Goal: Transaction & Acquisition: Purchase product/service

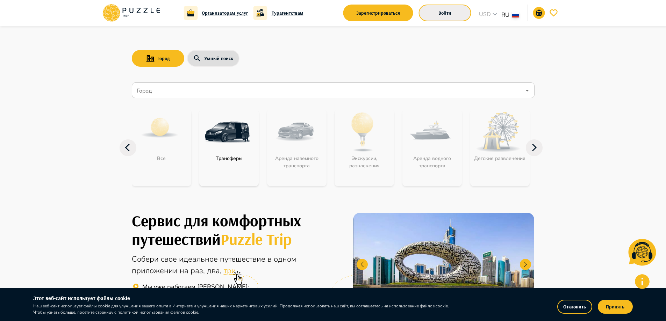
click at [461, 10] on button "Войти" at bounding box center [445, 13] width 52 height 17
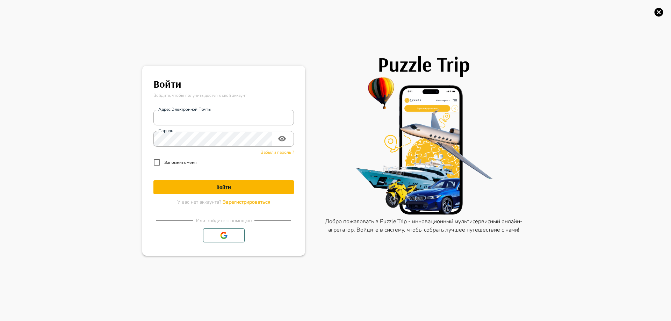
type input "**********"
click at [213, 187] on h1 "Войти" at bounding box center [224, 187] width 141 height 7
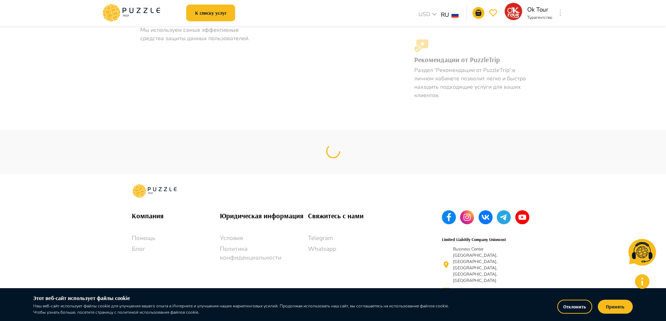
scroll to position [680, 0]
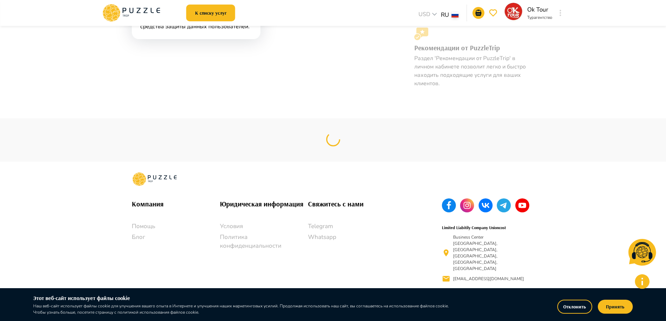
click at [533, 9] on p "Ok Tour" at bounding box center [539, 9] width 25 height 9
click at [562, 15] on button "button" at bounding box center [560, 13] width 5 height 10
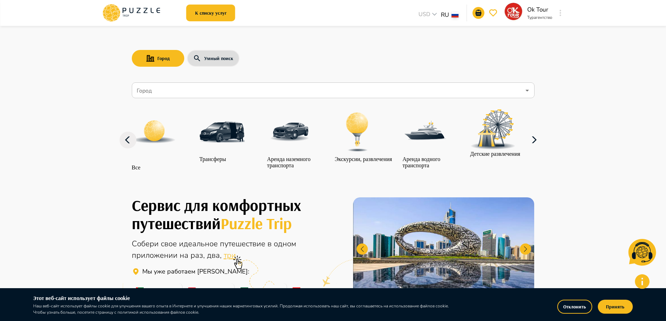
click at [535, 149] on icon "button" at bounding box center [534, 140] width 17 height 17
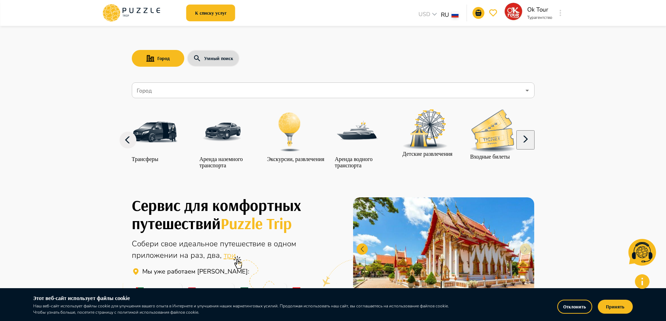
click at [534, 148] on icon "button" at bounding box center [525, 139] width 17 height 17
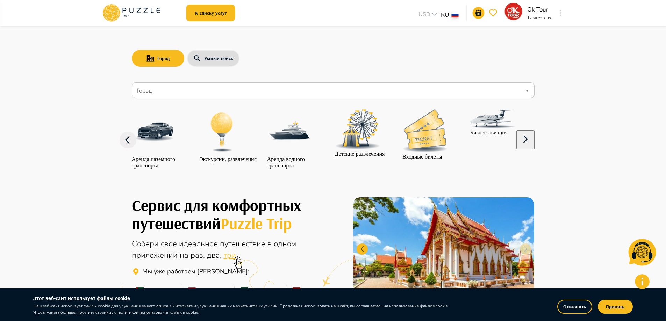
click at [534, 148] on icon "button" at bounding box center [525, 139] width 17 height 17
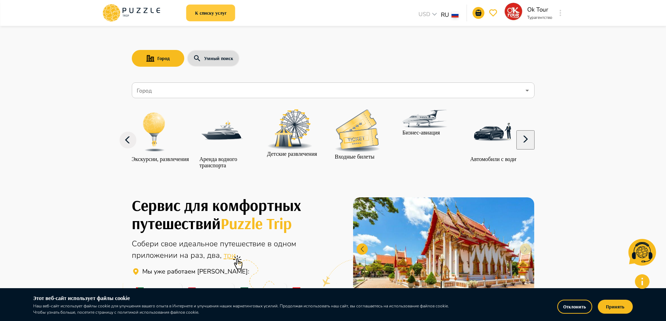
click at [221, 9] on button "К списку услуг" at bounding box center [210, 13] width 49 height 17
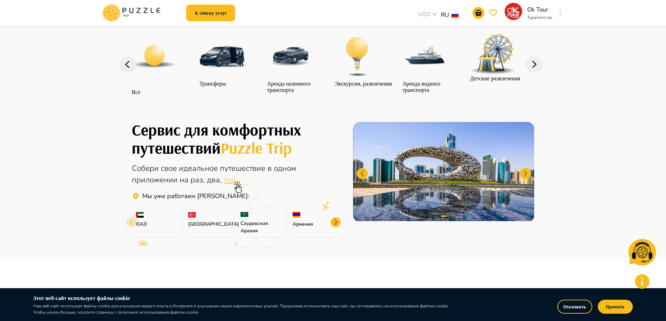
scroll to position [105, 0]
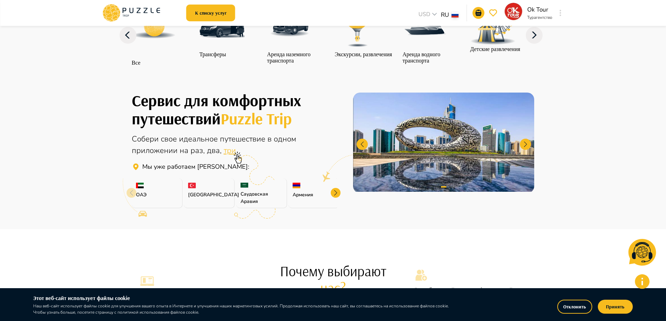
click at [333, 198] on div at bounding box center [336, 193] width 10 height 10
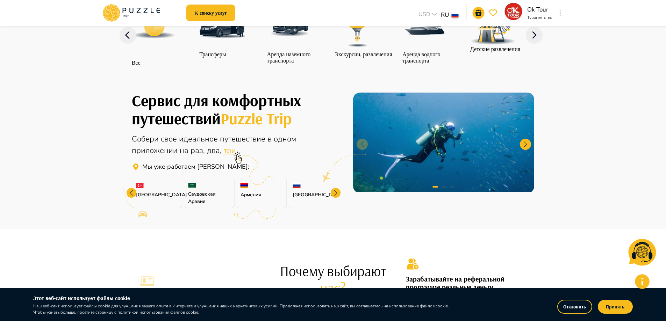
click at [129, 198] on div at bounding box center [132, 193] width 10 height 10
click at [129, 207] on icon at bounding box center [131, 199] width 32 height 40
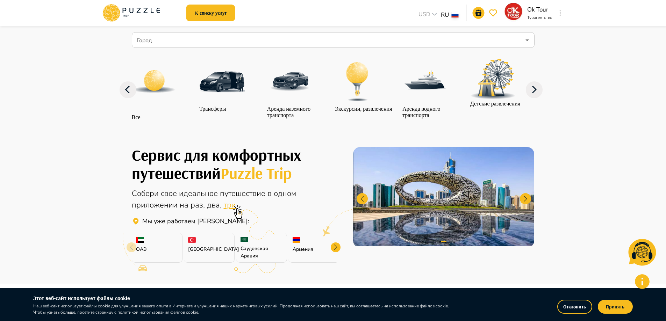
scroll to position [0, 0]
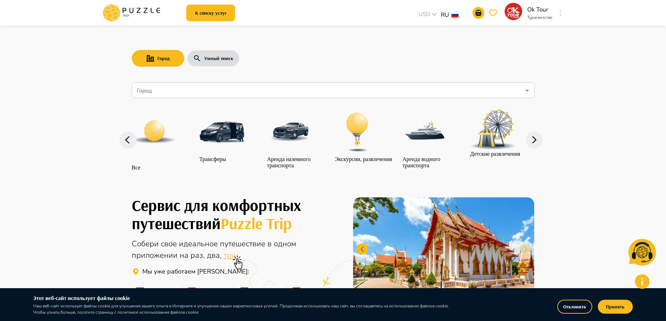
click at [271, 82] on nav "Город Город Все Трансферы Аренда наземного транспорта Экскурсии, развлечения Ар…" at bounding box center [333, 131] width 403 height 102
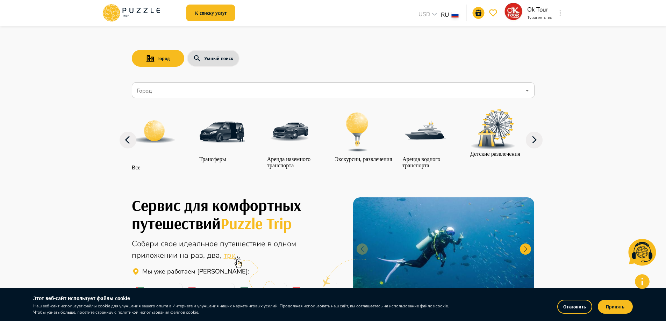
click at [524, 90] on icon "Open" at bounding box center [527, 90] width 8 height 8
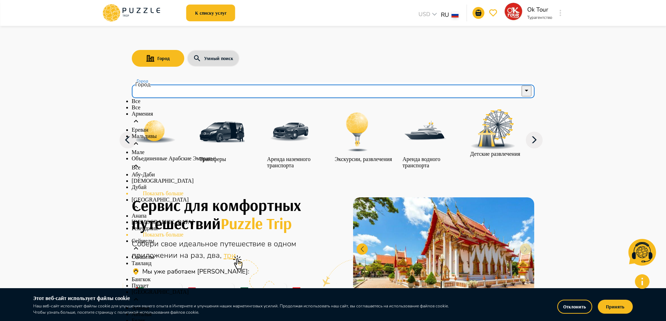
click at [176, 156] on li "Мале" at bounding box center [333, 152] width 403 height 6
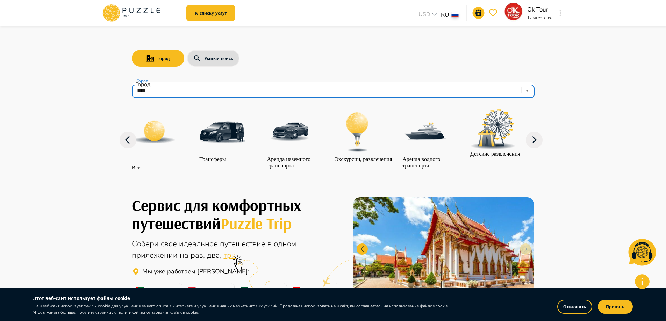
click at [529, 91] on icon "Open" at bounding box center [527, 90] width 8 height 8
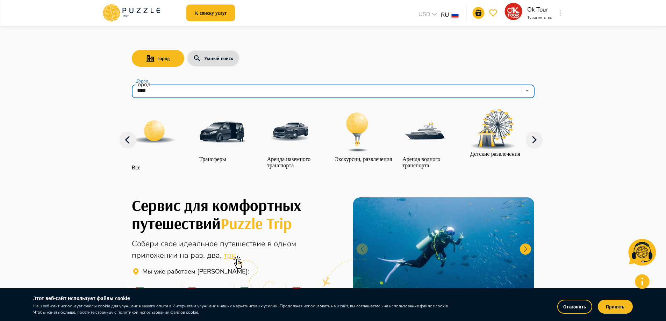
click at [529, 90] on icon "Open" at bounding box center [527, 90] width 8 height 8
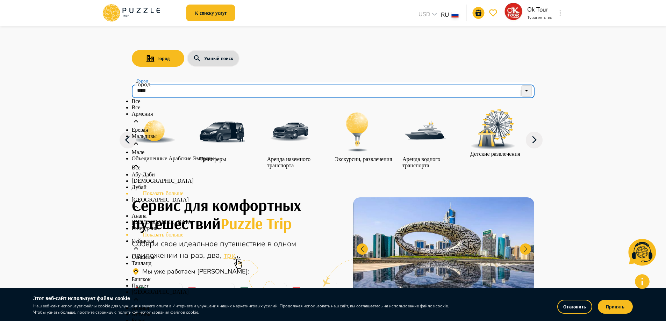
scroll to position [70, 0]
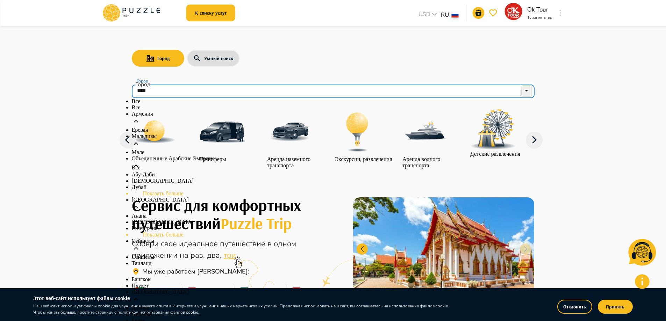
click at [159, 184] on p "Дубай" at bounding box center [333, 187] width 403 height 6
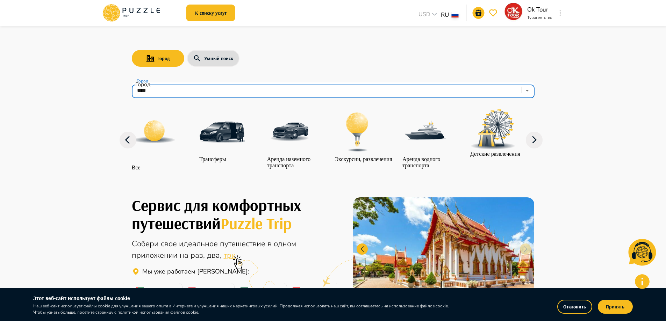
type input "*****"
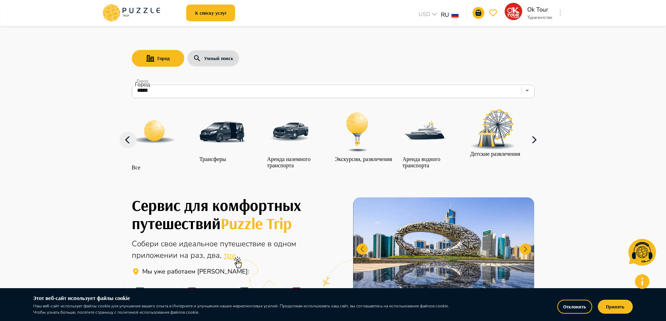
click at [533, 147] on icon "button" at bounding box center [534, 140] width 17 height 17
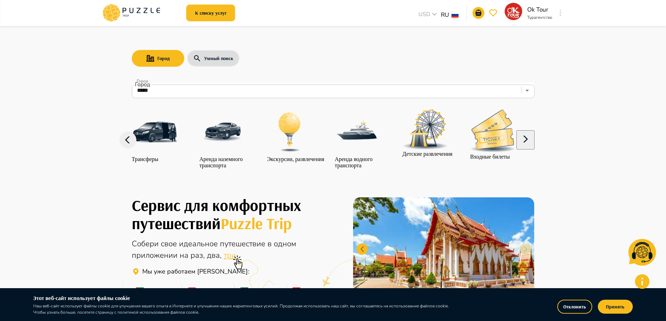
click at [533, 147] on icon "button" at bounding box center [525, 139] width 17 height 17
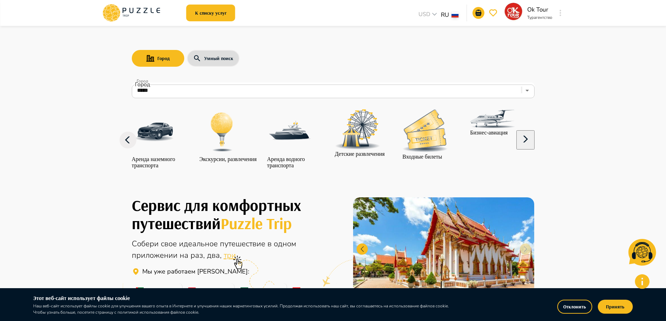
click at [533, 147] on icon "button" at bounding box center [525, 139] width 17 height 17
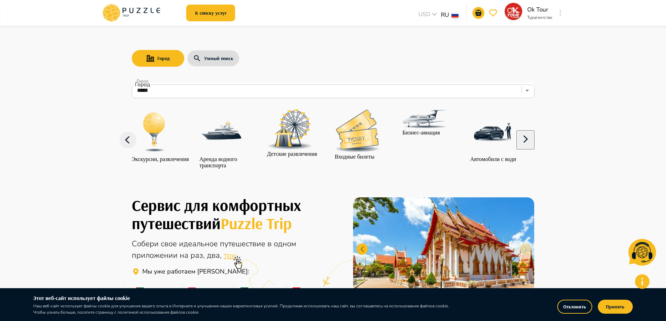
click at [533, 147] on icon "button" at bounding box center [525, 139] width 17 height 17
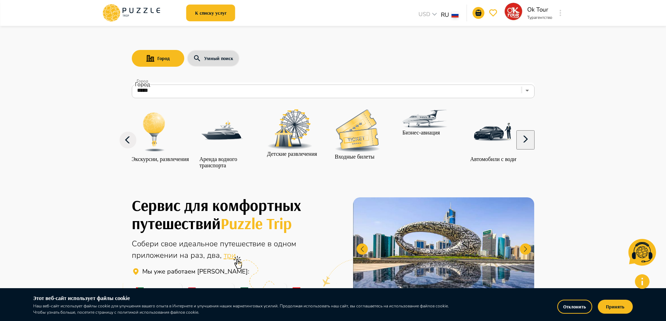
click at [369, 155] on p "Входные билеты" at bounding box center [357, 157] width 45 height 6
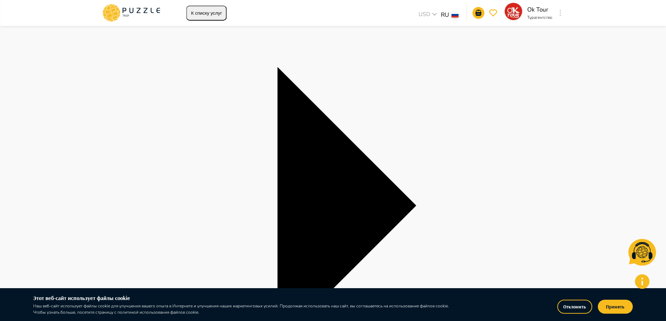
scroll to position [140, 0]
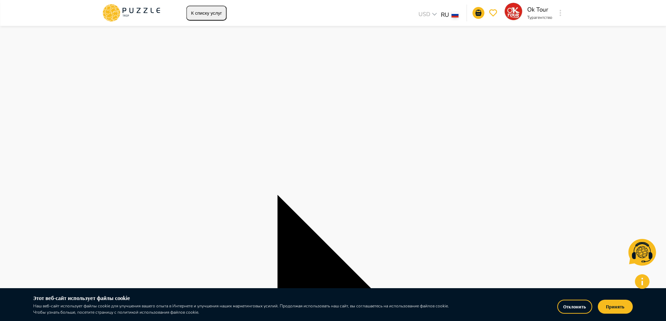
scroll to position [0, 0]
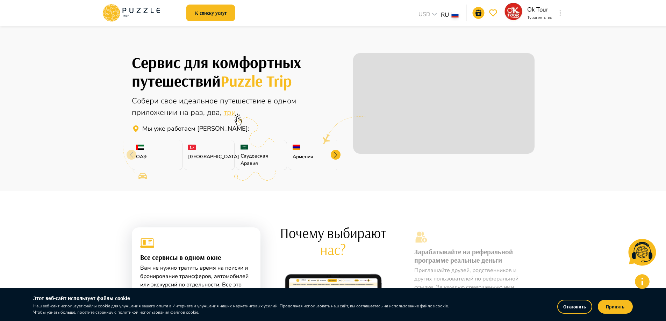
scroll to position [105, 0]
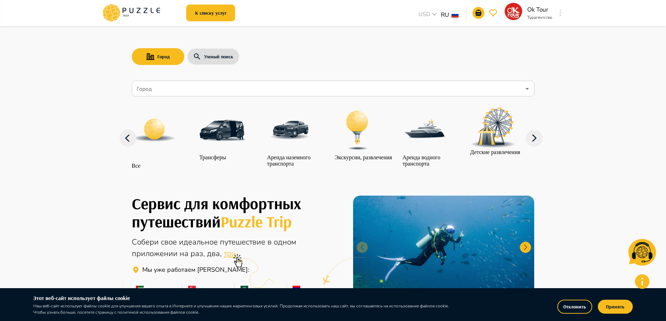
scroll to position [0, 0]
